Goal: Information Seeking & Learning: Learn about a topic

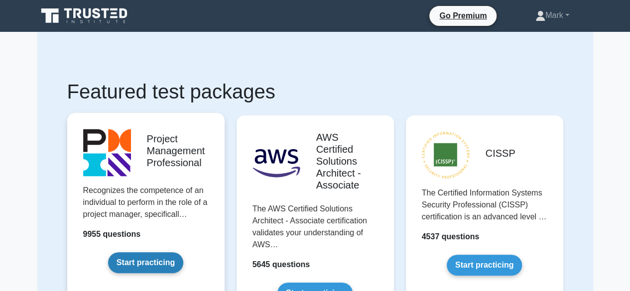
click at [143, 264] on link "Start practicing" at bounding box center [145, 262] width 75 height 21
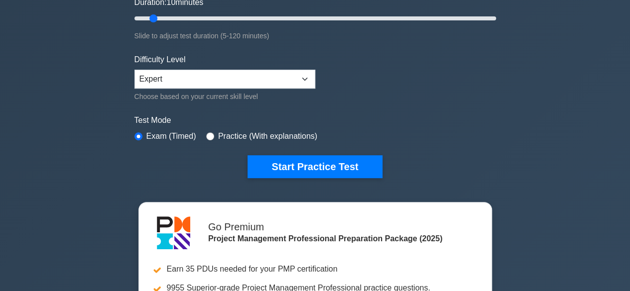
scroll to position [192, 0]
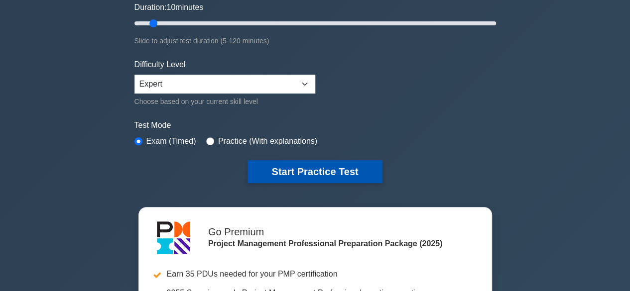
click at [304, 172] on button "Start Practice Test" at bounding box center [314, 171] width 134 height 23
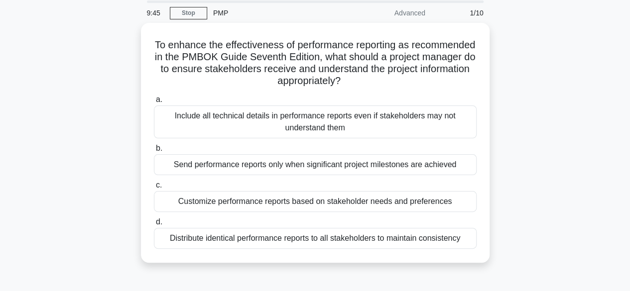
scroll to position [35, 0]
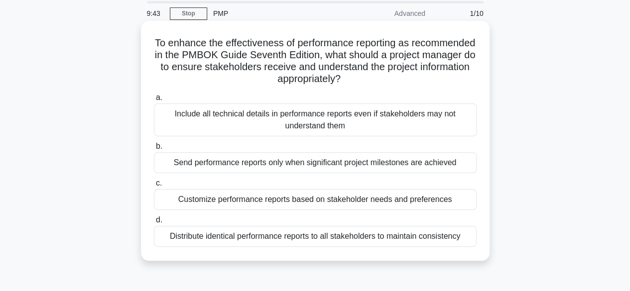
click at [308, 199] on div "Customize performance reports based on stakeholder needs and preferences" at bounding box center [315, 199] width 322 height 21
click at [154, 187] on input "c. Customize performance reports based on stakeholder needs and preferences" at bounding box center [154, 183] width 0 height 6
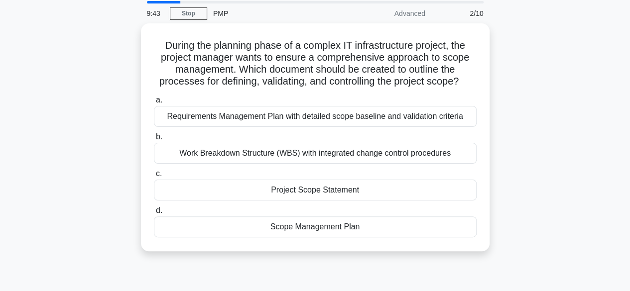
scroll to position [0, 0]
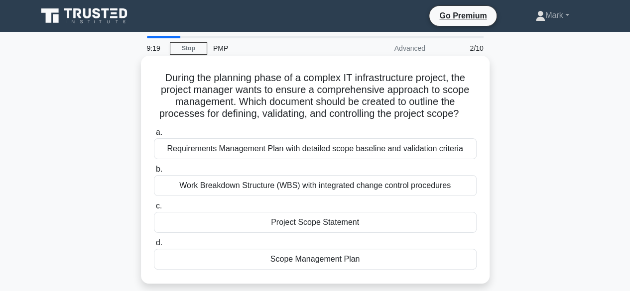
click at [331, 258] on div "Scope Management Plan" at bounding box center [315, 259] width 322 height 21
click at [154, 246] on input "d. Scope Management Plan" at bounding box center [154, 243] width 0 height 6
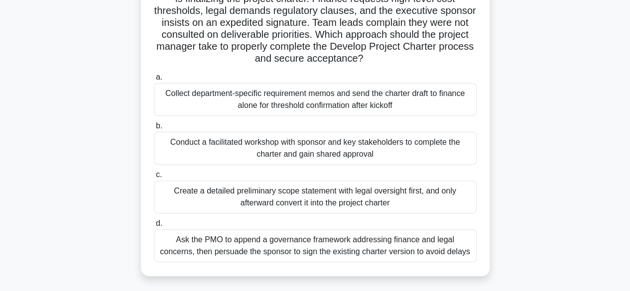
scroll to position [95, 0]
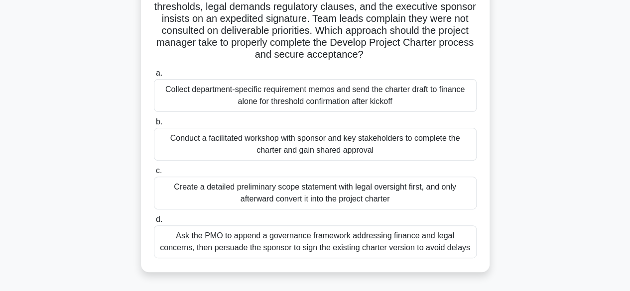
click at [295, 147] on div "Conduct a facilitated workshop with sponsor and key stakeholders to complete th…" at bounding box center [315, 144] width 322 height 33
click at [154, 125] on input "b. Conduct a facilitated workshop with sponsor and key stakeholders to complete…" at bounding box center [154, 122] width 0 height 6
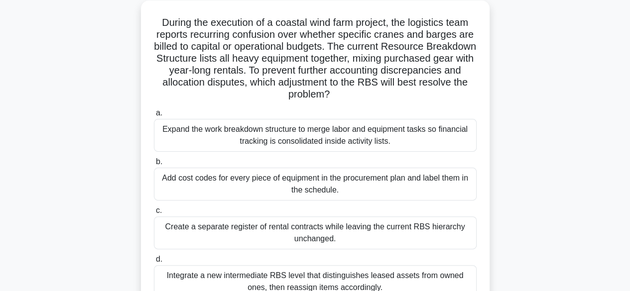
scroll to position [106, 0]
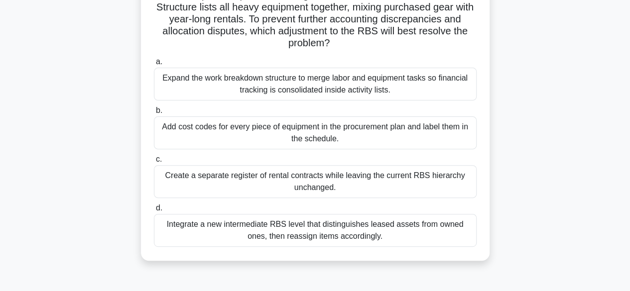
click at [318, 235] on div "Integrate a new intermediate RBS level that distinguishes leased assets from ow…" at bounding box center [315, 230] width 322 height 33
click at [154, 212] on input "d. Integrate a new intermediate RBS level that distinguishes leased assets from…" at bounding box center [154, 208] width 0 height 6
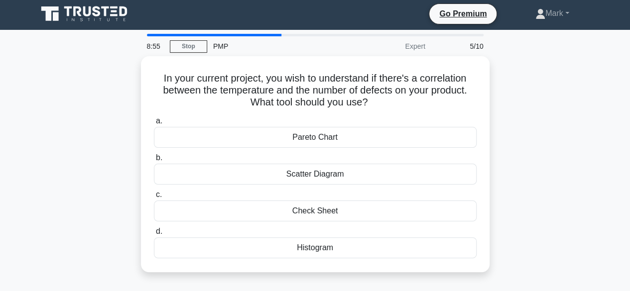
scroll to position [0, 0]
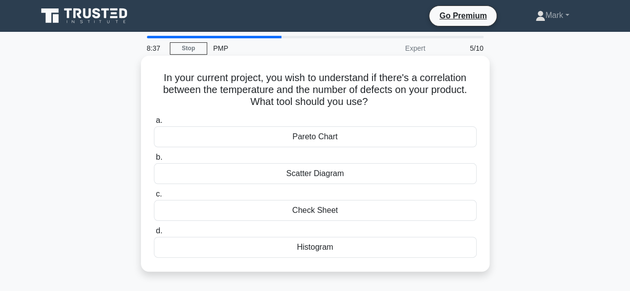
click at [329, 173] on div "Scatter Diagram" at bounding box center [315, 173] width 322 height 21
click at [154, 161] on input "b. Scatter Diagram" at bounding box center [154, 157] width 0 height 6
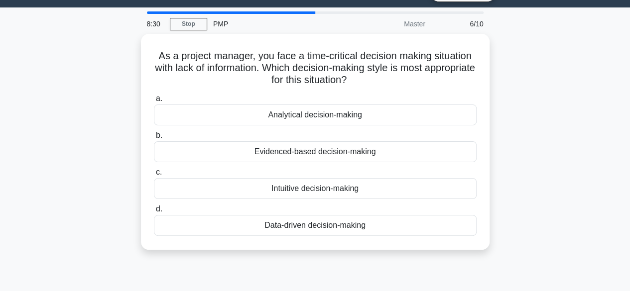
scroll to position [25, 0]
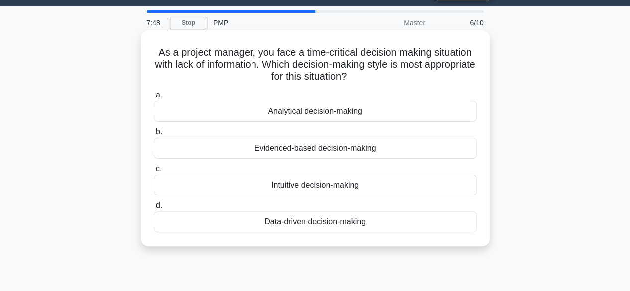
click at [354, 149] on div "Evidenced-based decision-making" at bounding box center [315, 148] width 322 height 21
click at [154, 135] on input "b. Evidenced-based decision-making" at bounding box center [154, 132] width 0 height 6
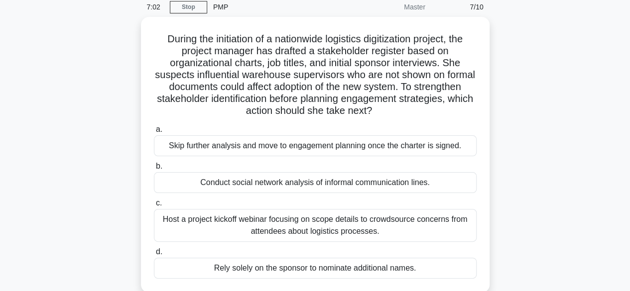
scroll to position [41, 0]
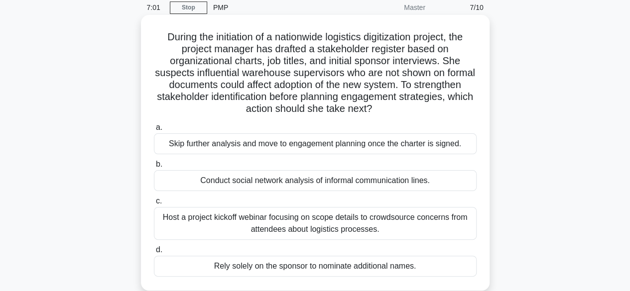
click at [331, 220] on div "Host a project kickoff webinar focusing on scope details to crowdsource concern…" at bounding box center [315, 223] width 322 height 33
click at [154, 205] on input "c. Host a project kickoff webinar focusing on scope details to crowdsource conc…" at bounding box center [154, 201] width 0 height 6
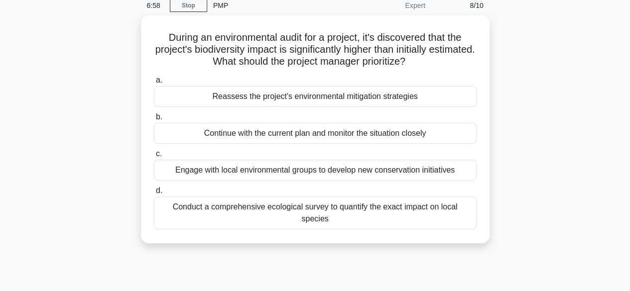
scroll to position [42, 0]
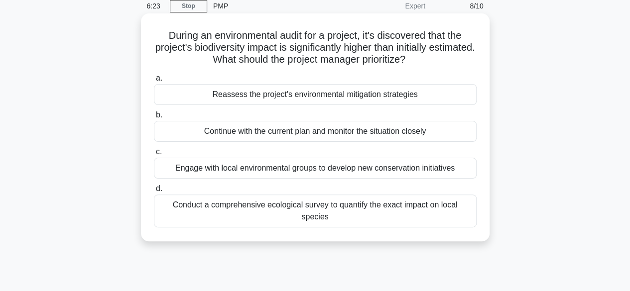
click at [323, 97] on div "Reassess the project's environmental mitigation strategies" at bounding box center [315, 94] width 322 height 21
click at [154, 82] on input "a. Reassess the project's environmental mitigation strategies" at bounding box center [154, 78] width 0 height 6
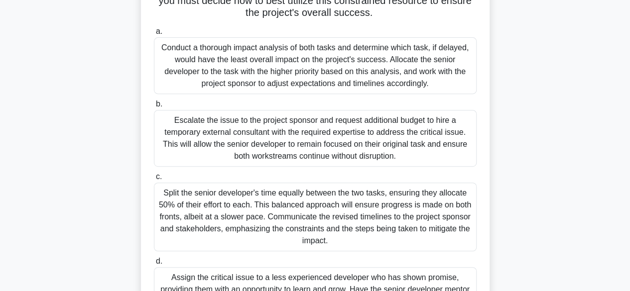
scroll to position [142, 0]
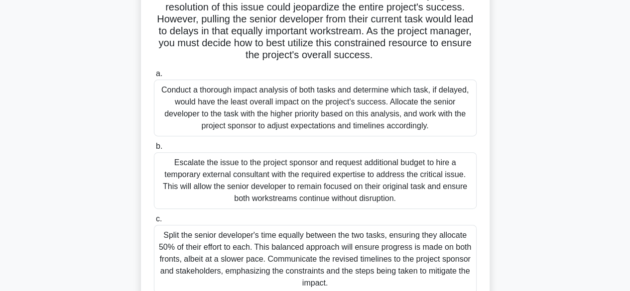
click at [299, 121] on div "Conduct a thorough impact analysis of both tasks and determine which task, if d…" at bounding box center [315, 108] width 322 height 57
click at [154, 77] on input "a. Conduct a thorough impact analysis of both tasks and determine which task, i…" at bounding box center [154, 74] width 0 height 6
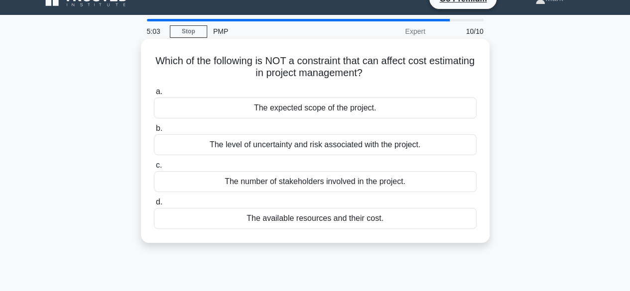
scroll to position [17, 0]
click at [330, 186] on div "The number of stakeholders involved in the project." at bounding box center [315, 181] width 322 height 21
click at [154, 168] on input "c. The number of stakeholders involved in the project." at bounding box center [154, 165] width 0 height 6
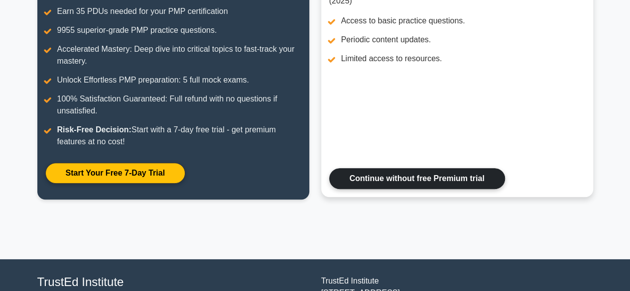
scroll to position [171, 0]
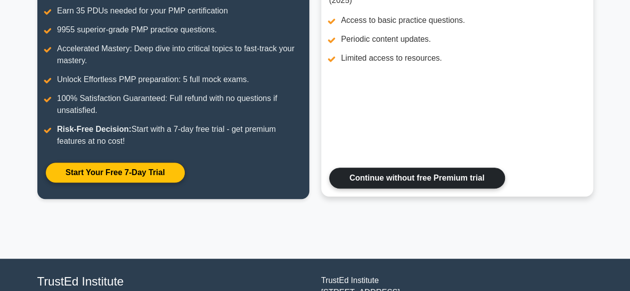
click at [367, 172] on link "Continue without free Premium trial" at bounding box center [417, 178] width 176 height 21
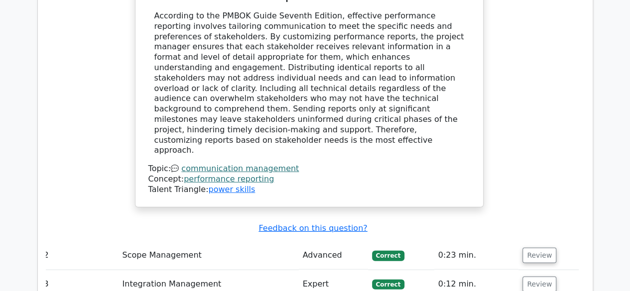
scroll to position [1263, 0]
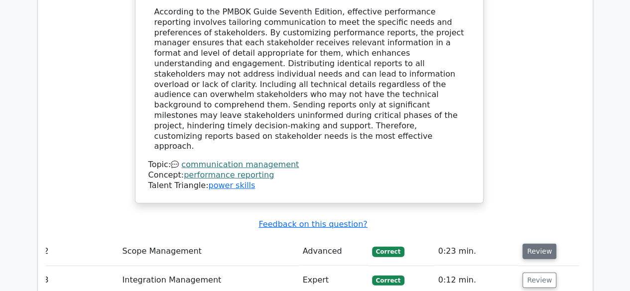
click at [532, 244] on button "Review" at bounding box center [539, 251] width 34 height 15
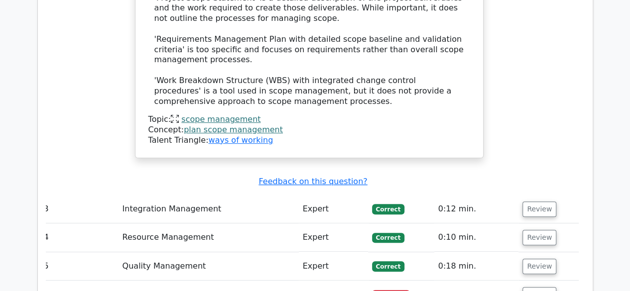
scroll to position [1950, 0]
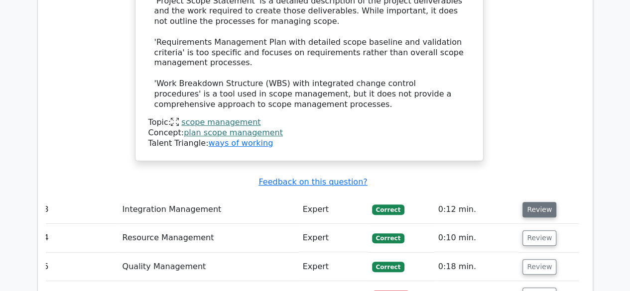
click at [537, 202] on button "Review" at bounding box center [539, 209] width 34 height 15
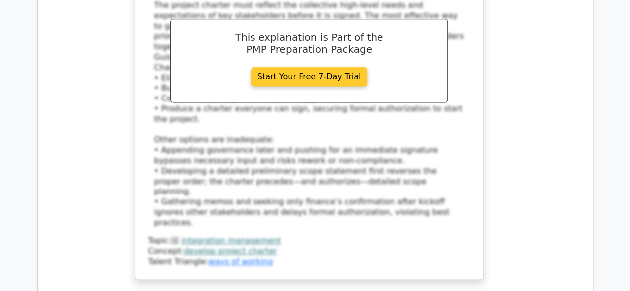
scroll to position [2512, 0]
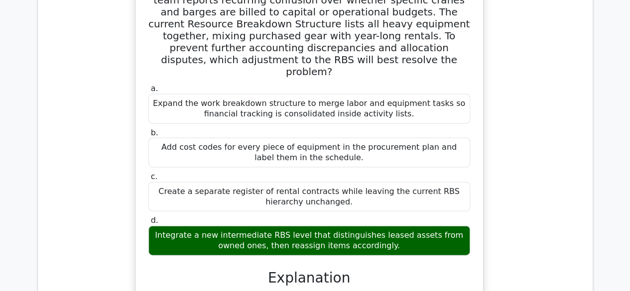
scroll to position [3125, 0]
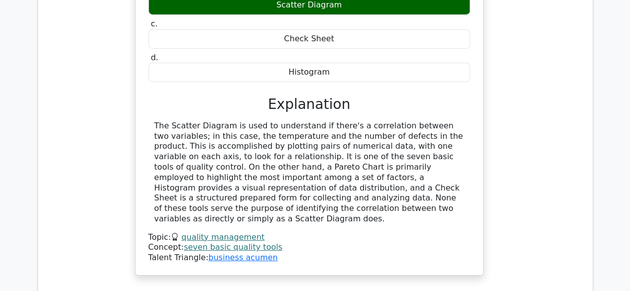
scroll to position [3644, 0]
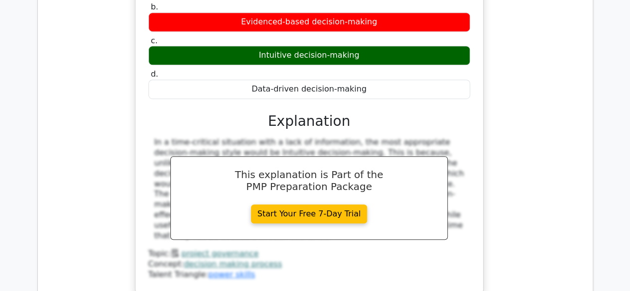
scroll to position [4048, 0]
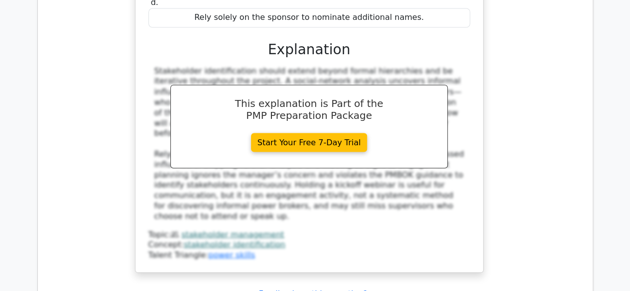
scroll to position [4640, 0]
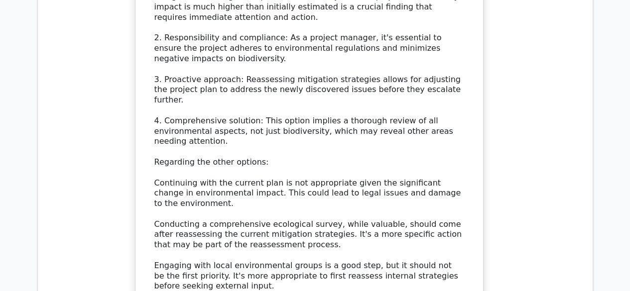
scroll to position [5267, 0]
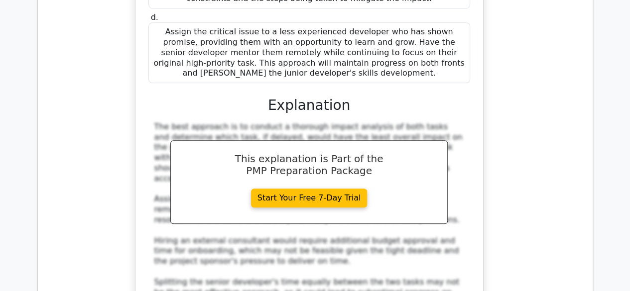
scroll to position [6017, 0]
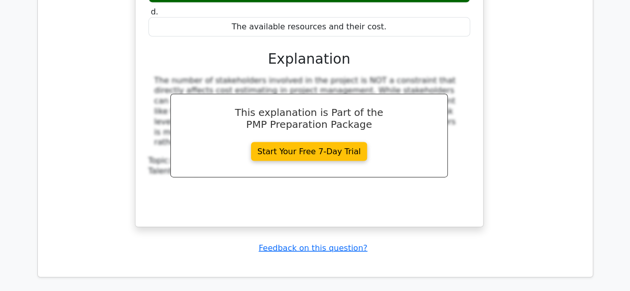
scroll to position [6752, 0]
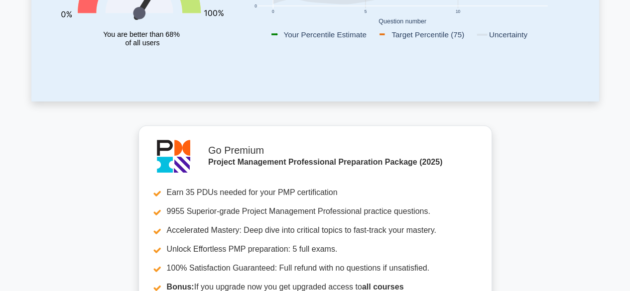
scroll to position [290, 0]
